Goal: Check status: Verify the current state of an ongoing process or item

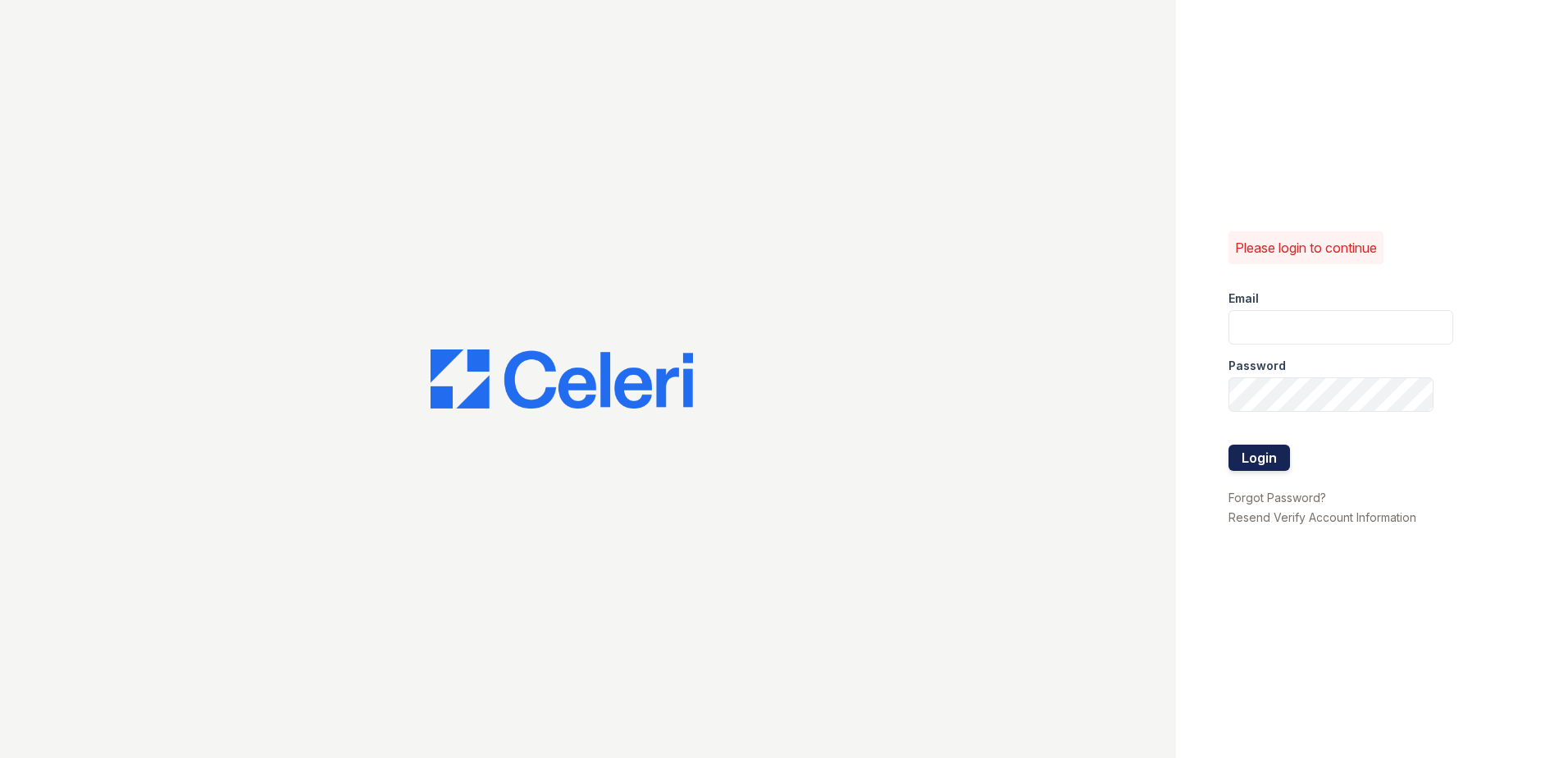
type input "[EMAIL_ADDRESS][DOMAIN_NAME]"
click at [1252, 465] on button "Login" at bounding box center [1259, 457] width 62 height 26
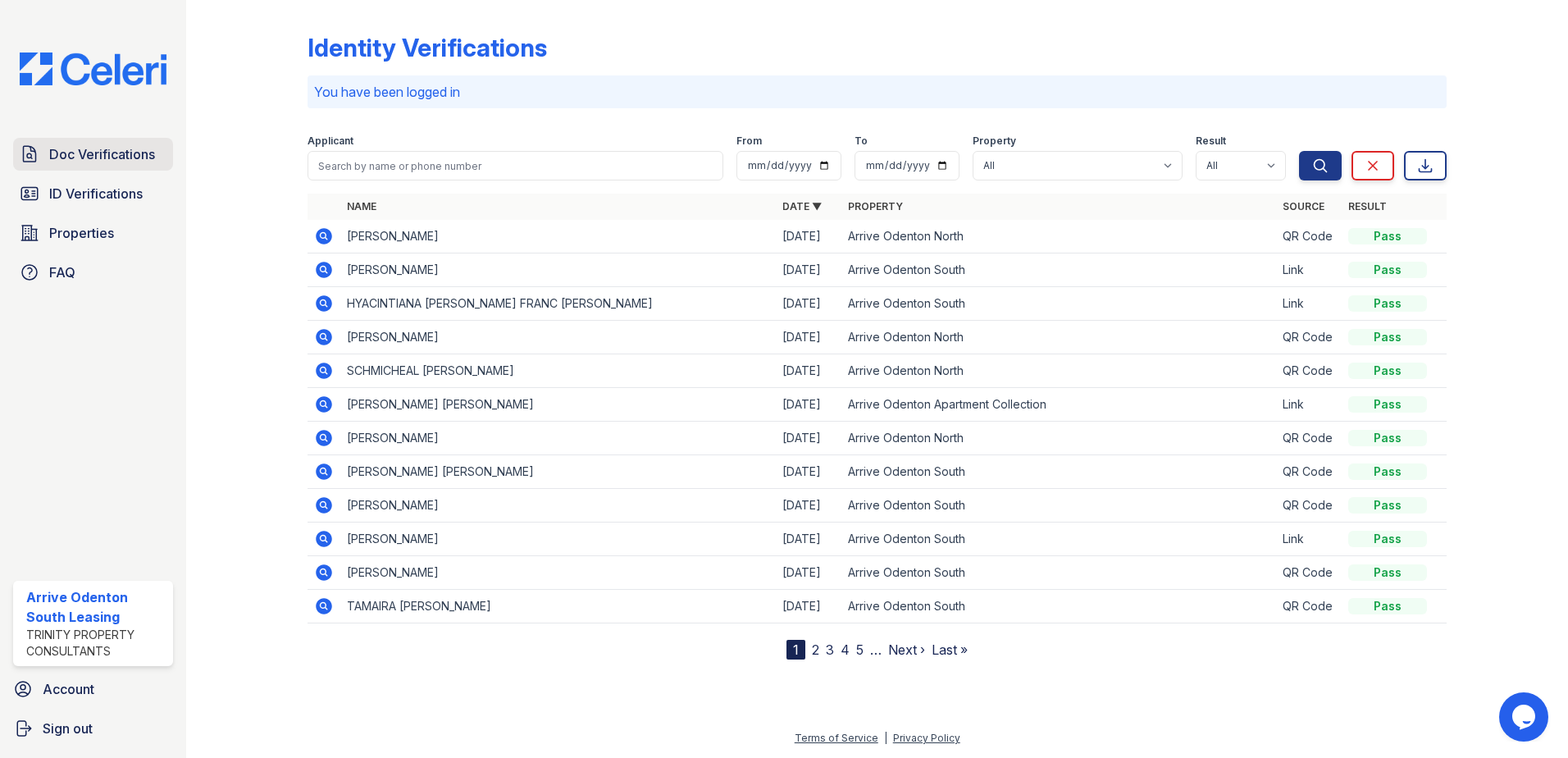
click at [120, 151] on span "Doc Verifications" at bounding box center [103, 154] width 106 height 20
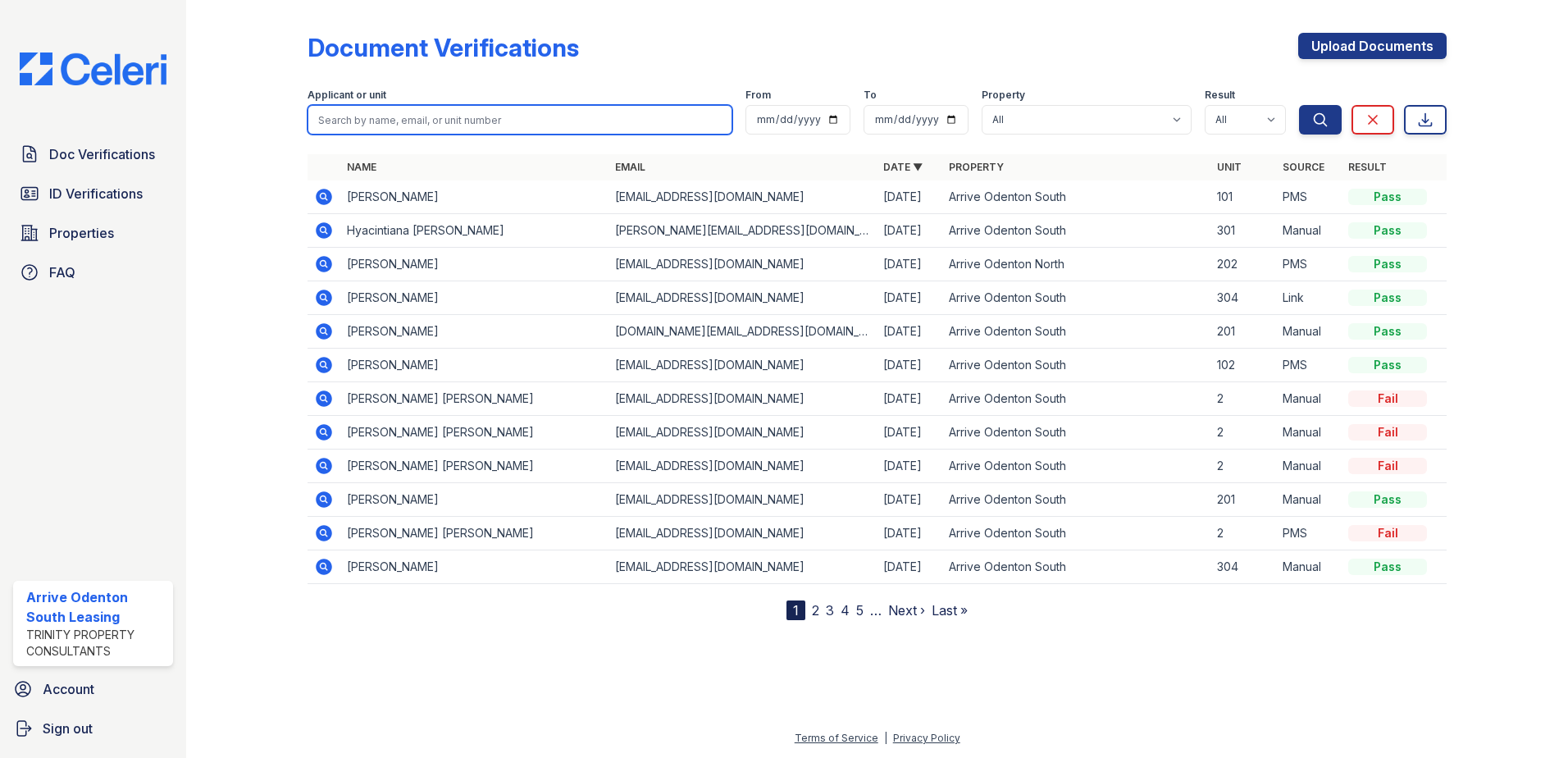
click at [344, 119] on input "search" at bounding box center [520, 120] width 425 height 30
type input "nhan"
click at [1299, 105] on button "Search" at bounding box center [1319, 120] width 43 height 30
